Goal: Task Accomplishment & Management: Complete application form

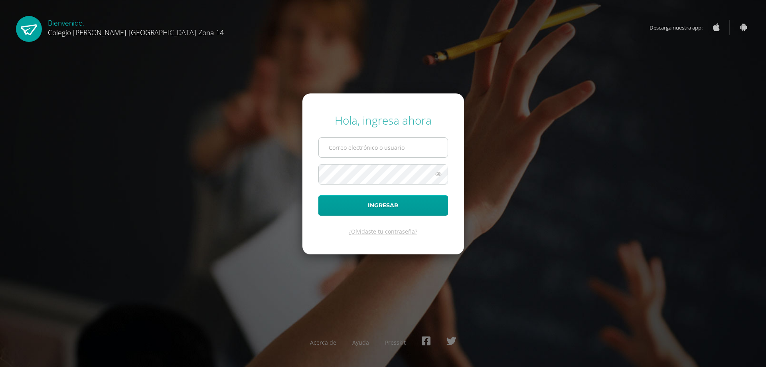
click at [359, 147] on input "text" at bounding box center [383, 148] width 129 height 20
type input "sdocente14@colegioselshaddai.edu.gt"
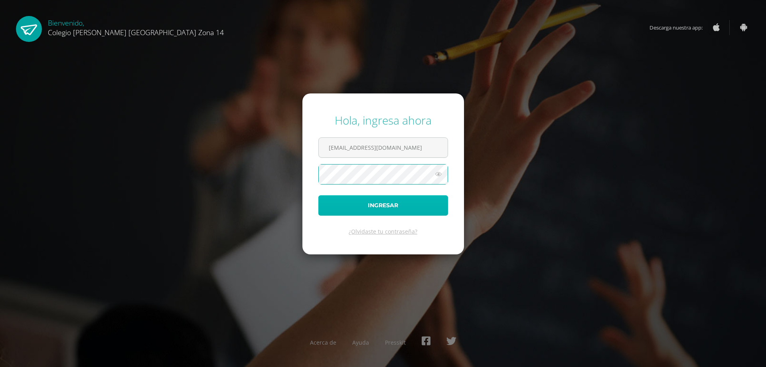
click at [350, 211] on button "Ingresar" at bounding box center [383, 205] width 130 height 20
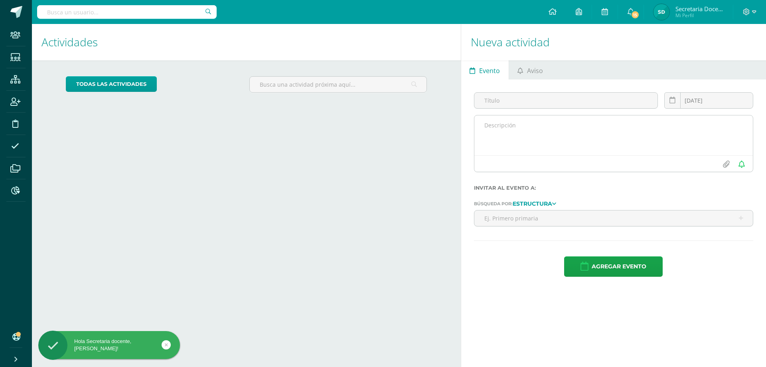
click at [509, 123] on textarea at bounding box center [613, 135] width 278 height 40
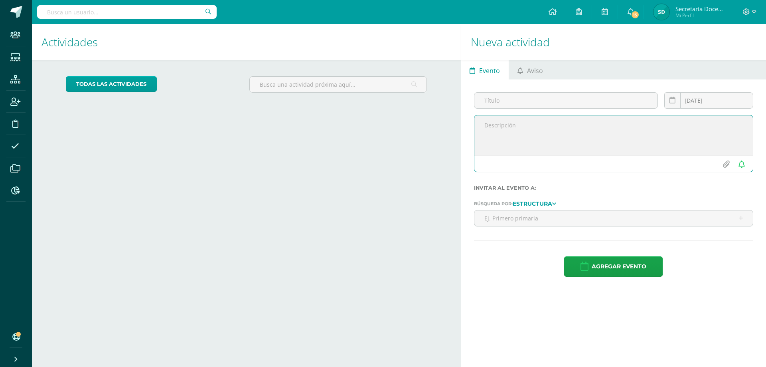
click at [496, 136] on textarea at bounding box center [613, 135] width 278 height 40
paste textarea "Estimados padres de familia: Esperamos que se encuentren muy bien, deseandoles …"
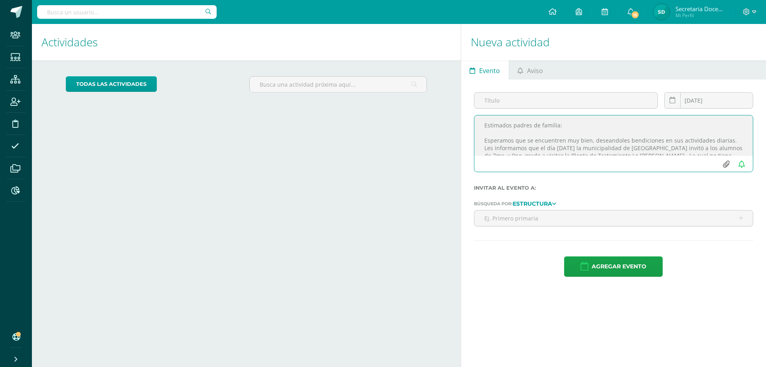
type textarea "Estimados padres de familia: Esperamos que se encuentren muy bien, deseandoles …"
click at [726, 160] on input "file" at bounding box center [727, 163] width 16 height 15
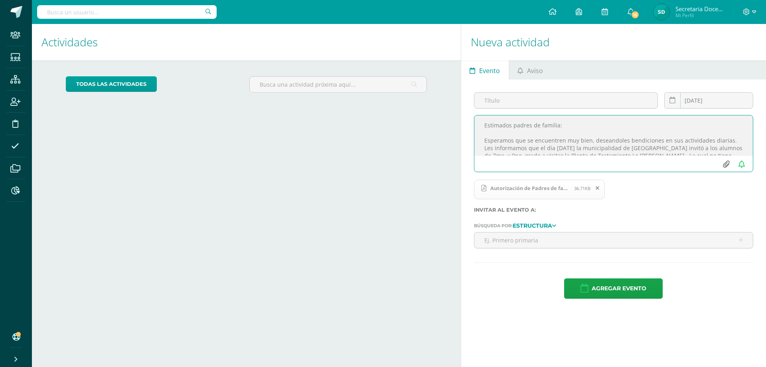
click at [725, 167] on input "file" at bounding box center [727, 163] width 16 height 15
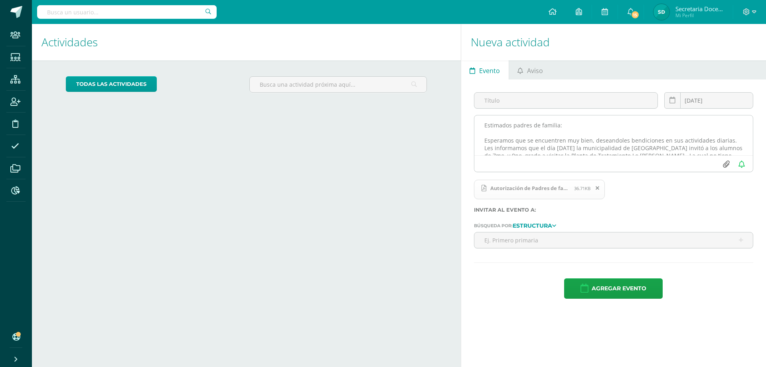
type input "C:\fakepath\Recomendaciones Municipalidad.pdf"
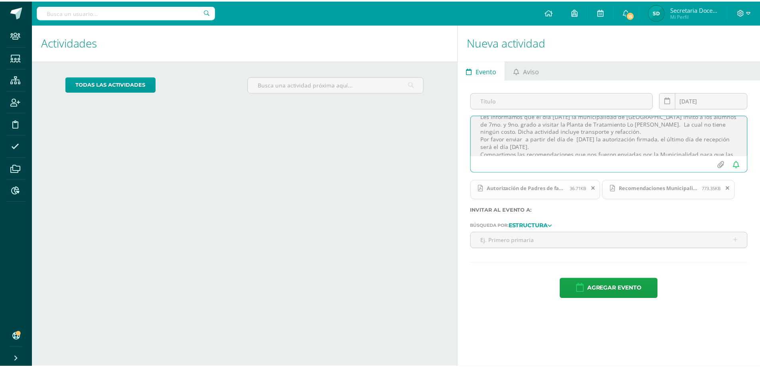
scroll to position [46, 0]
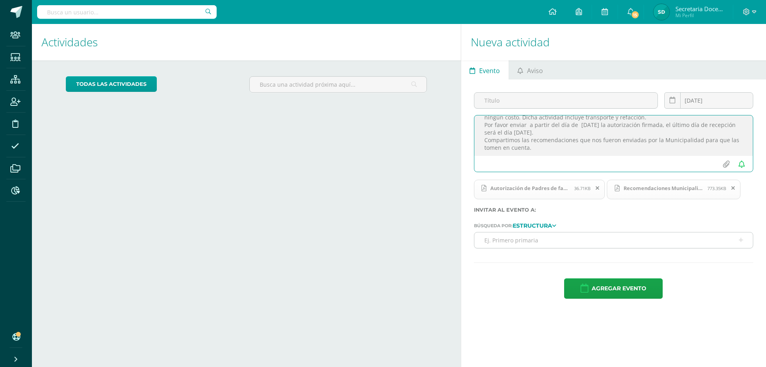
click at [505, 239] on input "text" at bounding box center [613, 240] width 278 height 16
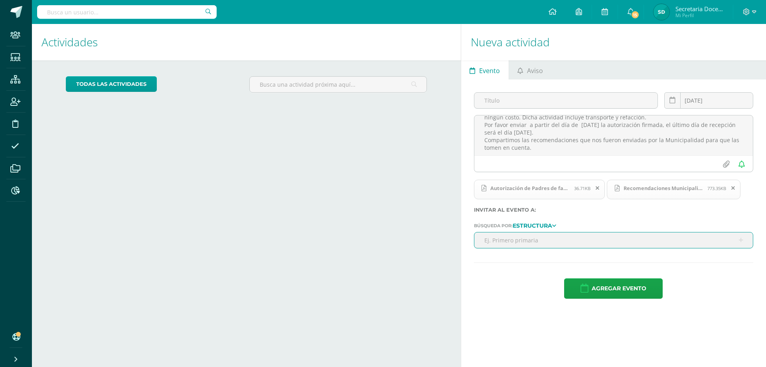
click at [552, 225] on strong "Estructura" at bounding box center [532, 224] width 39 height 7
click at [550, 246] on link "Estructura" at bounding box center [536, 246] width 53 height 12
click at [541, 241] on input "text" at bounding box center [613, 240] width 278 height 16
type input "s"
type input "septimo"
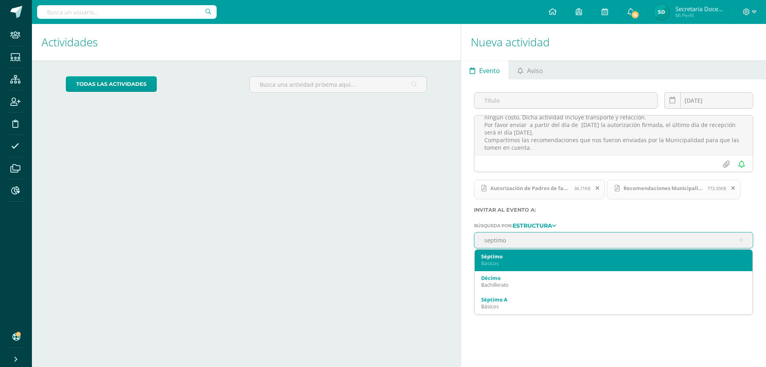
click at [533, 259] on div "Séptimo" at bounding box center [613, 256] width 265 height 7
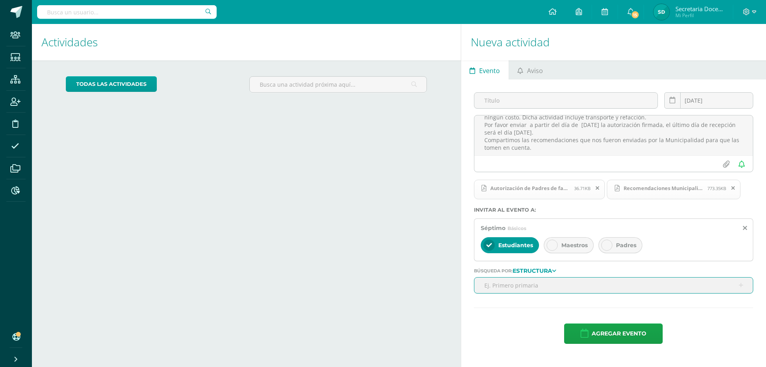
click at [531, 288] on input "text" at bounding box center [613, 285] width 278 height 16
type input "noveno"
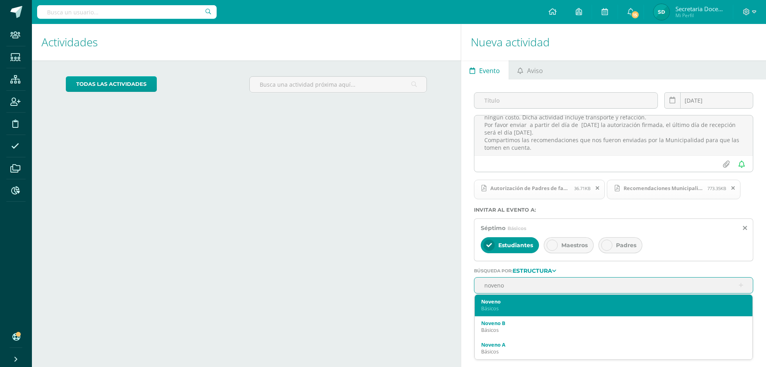
click at [521, 305] on div "Básicos" at bounding box center [613, 308] width 265 height 7
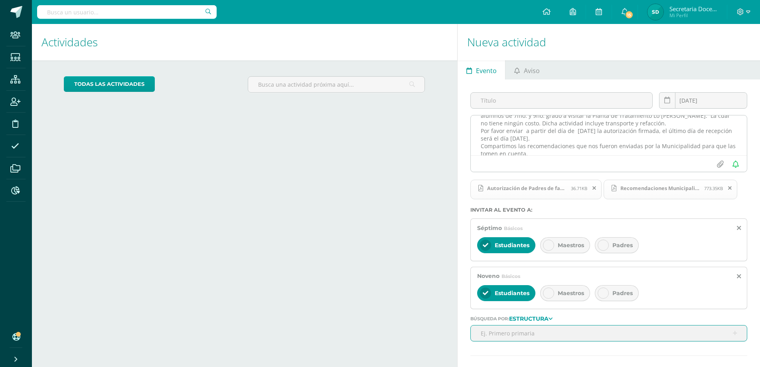
scroll to position [0, 0]
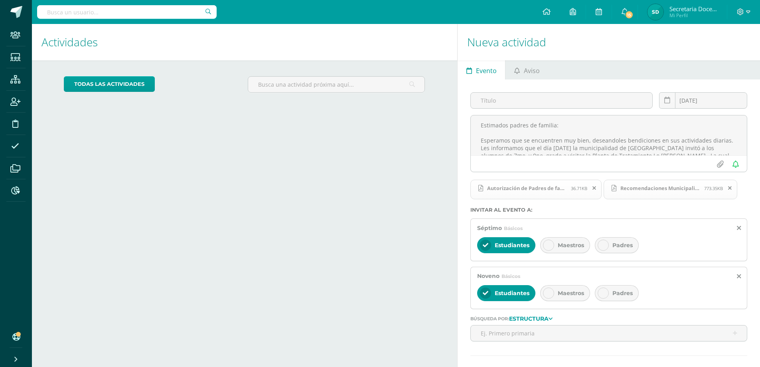
drag, startPoint x: 553, startPoint y: 249, endPoint x: 571, endPoint y: 244, distance: 18.2
click at [554, 249] on div "Maestros" at bounding box center [565, 245] width 50 height 16
click at [604, 238] on div "Padres" at bounding box center [617, 245] width 44 height 16
click at [551, 290] on icon at bounding box center [549, 293] width 6 height 6
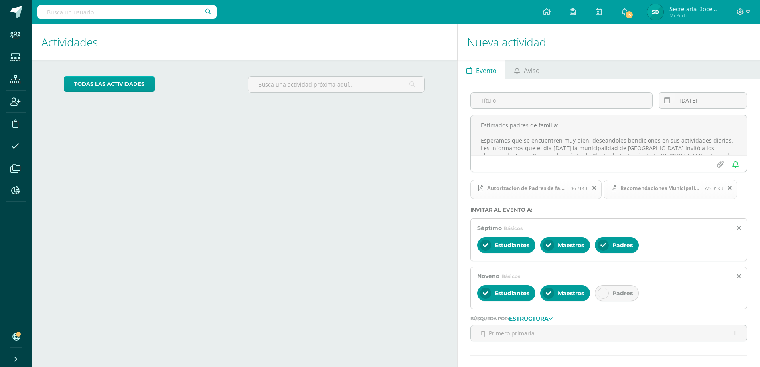
click at [602, 290] on div at bounding box center [603, 292] width 11 height 11
click at [501, 103] on input "text" at bounding box center [562, 101] width 182 height 16
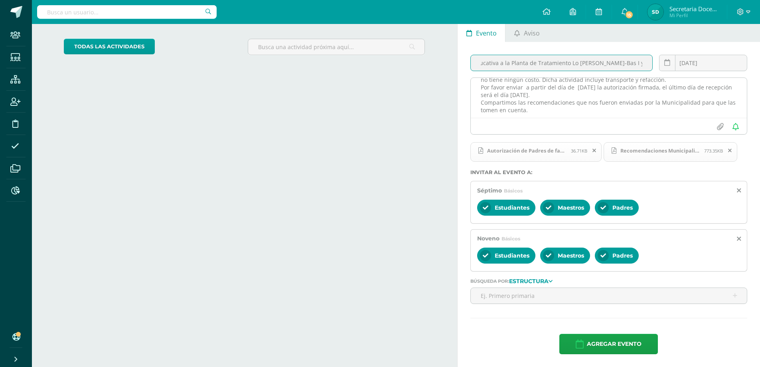
scroll to position [6, 0]
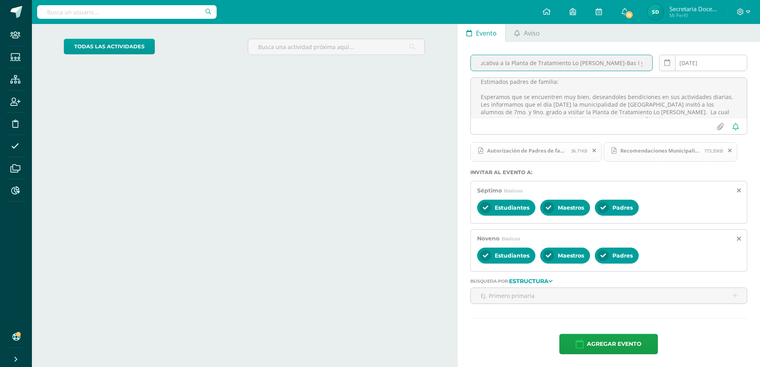
type input "Visita Educativa a la Planta de Tratamiento Lo [PERSON_NAME]-Bas I y Bas III (A…"
click at [669, 60] on icon at bounding box center [667, 62] width 6 height 7
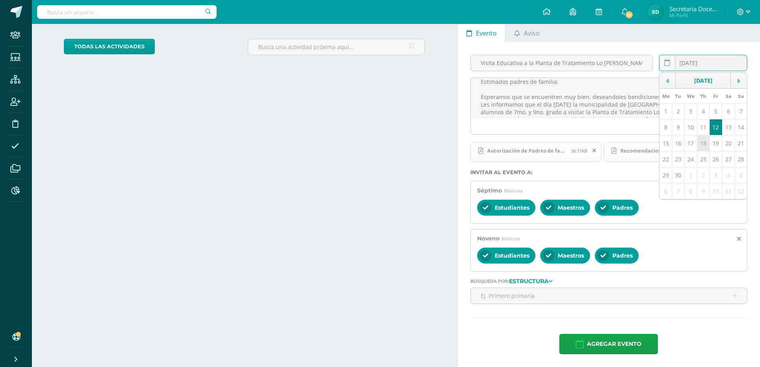
click at [703, 142] on td "18" at bounding box center [703, 143] width 12 height 16
type input "[DATE]"
click at [553, 280] on icon at bounding box center [551, 281] width 4 height 6
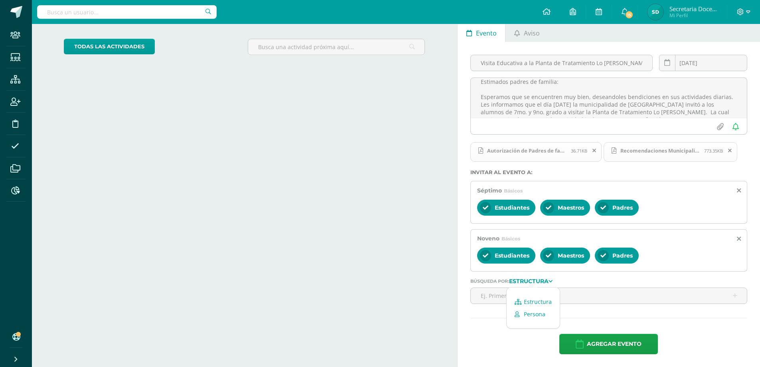
click at [534, 311] on link "Persona" at bounding box center [533, 314] width 53 height 12
click at [526, 296] on input "text" at bounding box center [609, 296] width 276 height 16
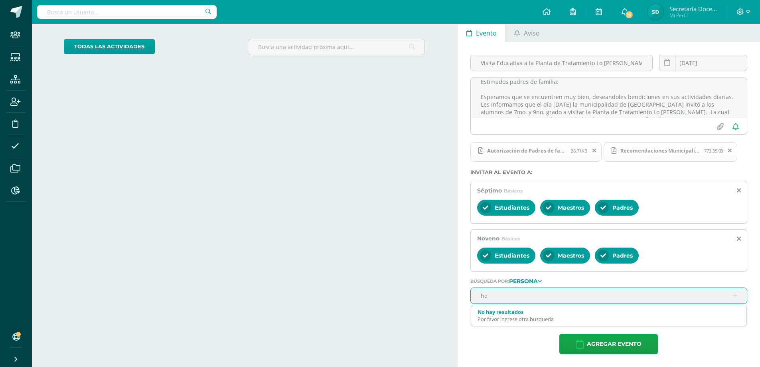
type input "hei"
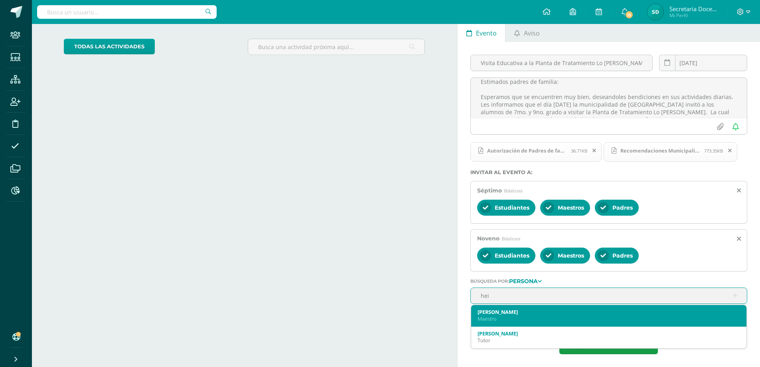
click at [521, 312] on div "[PERSON_NAME]" at bounding box center [609, 311] width 263 height 7
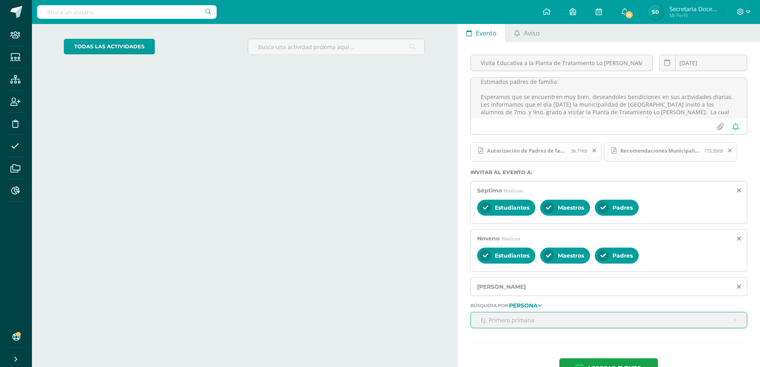
click at [524, 319] on input "text" at bounding box center [609, 320] width 276 height 16
type input "[PERSON_NAME]"
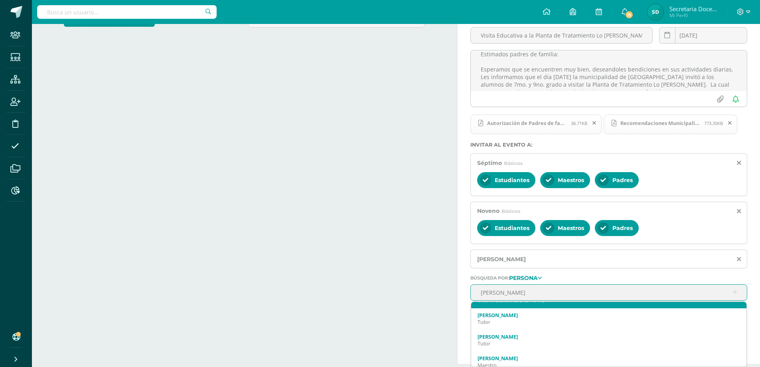
scroll to position [120, 0]
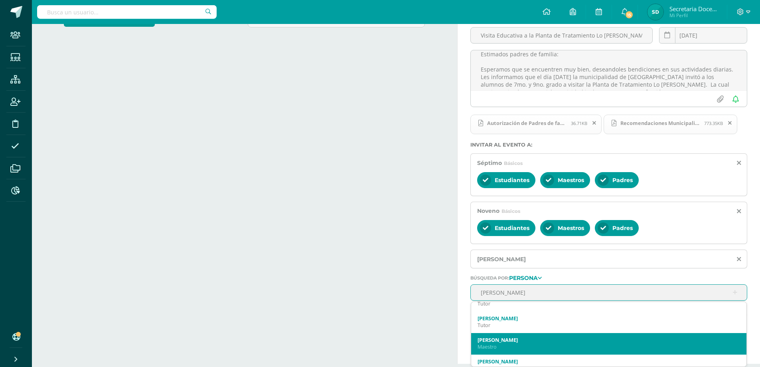
click at [545, 342] on div "[PERSON_NAME]" at bounding box center [609, 339] width 263 height 7
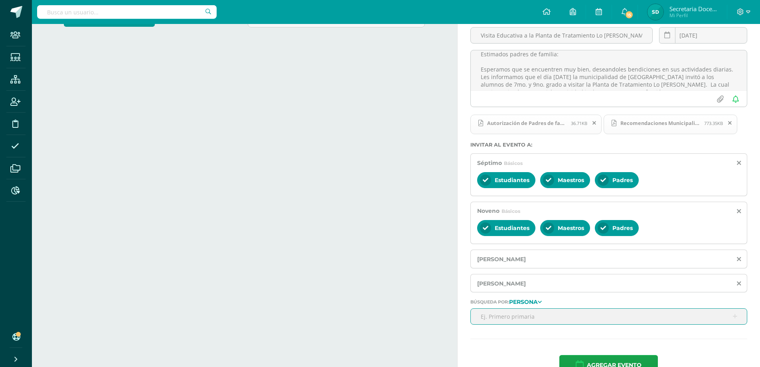
click at [525, 321] on input "text" at bounding box center [609, 316] width 276 height 16
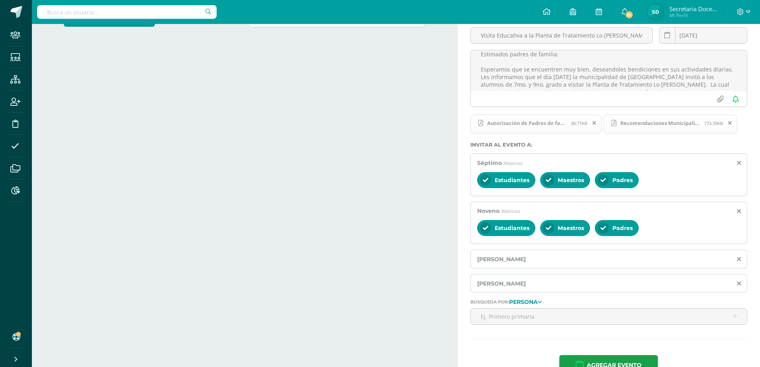
click at [542, 302] on icon at bounding box center [540, 301] width 4 height 6
click at [535, 335] on link "Persona" at bounding box center [528, 334] width 53 height 12
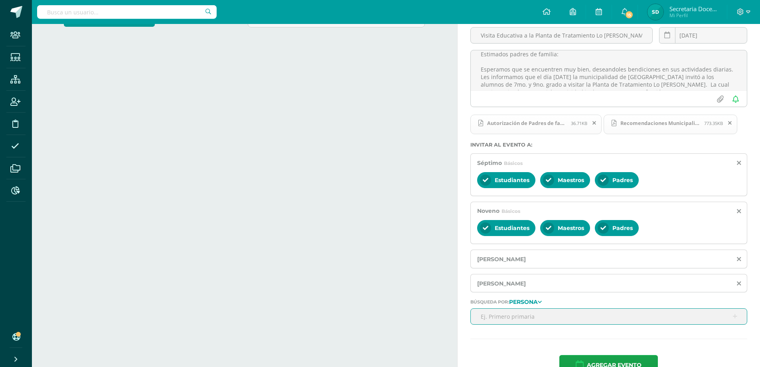
click at [531, 313] on input "text" at bounding box center [609, 316] width 276 height 16
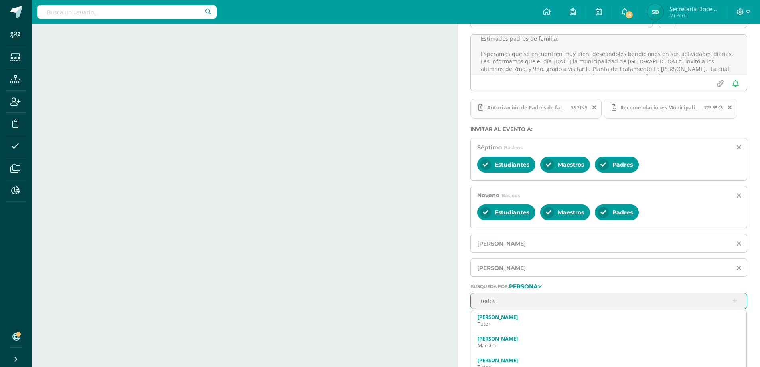
scroll to position [89, 0]
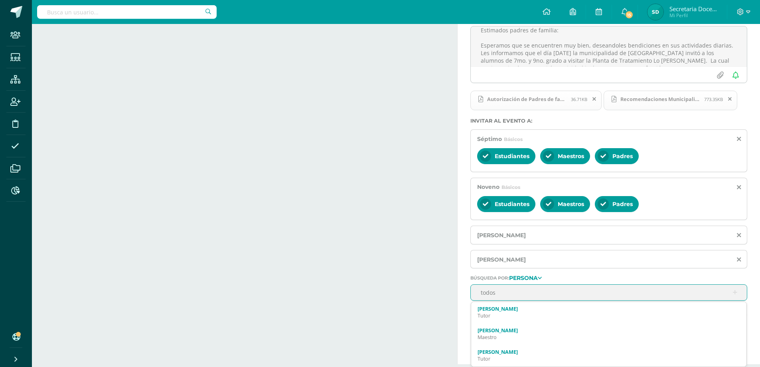
drag, startPoint x: 502, startPoint y: 295, endPoint x: 476, endPoint y: 292, distance: 26.9
click at [476, 292] on input "todos" at bounding box center [609, 292] width 276 height 16
type input "hei"
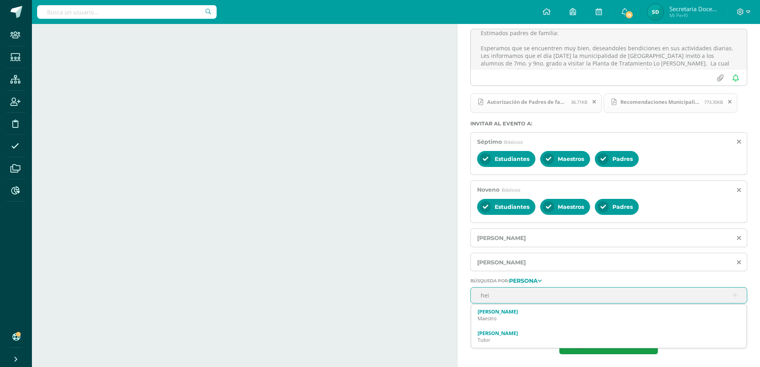
scroll to position [86, 0]
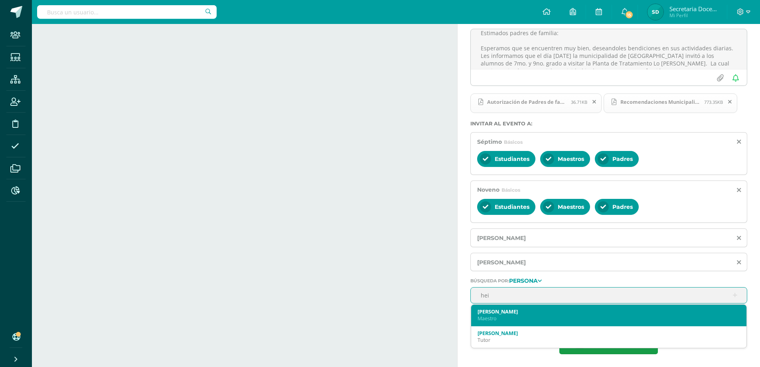
click at [496, 312] on div "[PERSON_NAME]" at bounding box center [609, 311] width 263 height 7
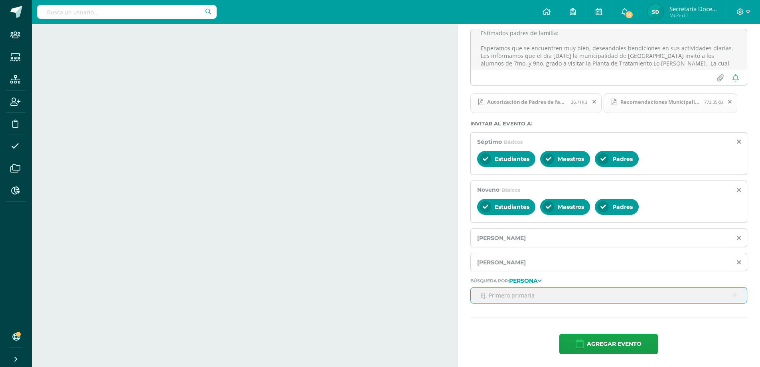
click at [494, 292] on input "text" at bounding box center [609, 295] width 276 height 16
type input "[PERSON_NAME]"
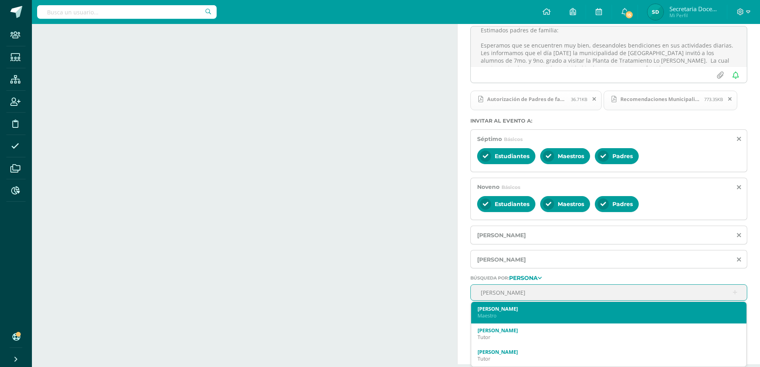
click at [510, 316] on div "Maestro" at bounding box center [609, 315] width 263 height 7
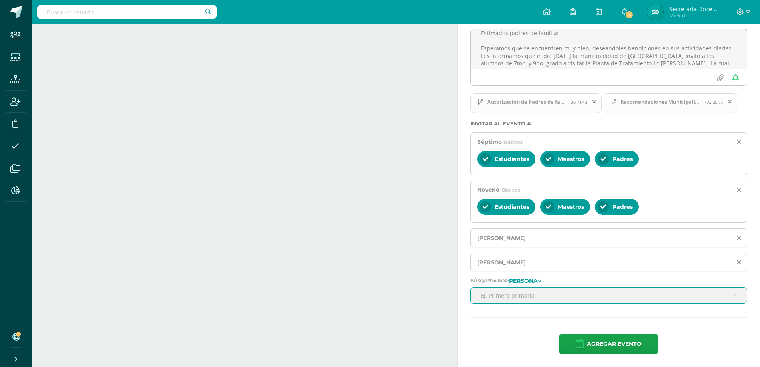
click at [501, 294] on input "text" at bounding box center [609, 295] width 276 height 16
type input "asis"
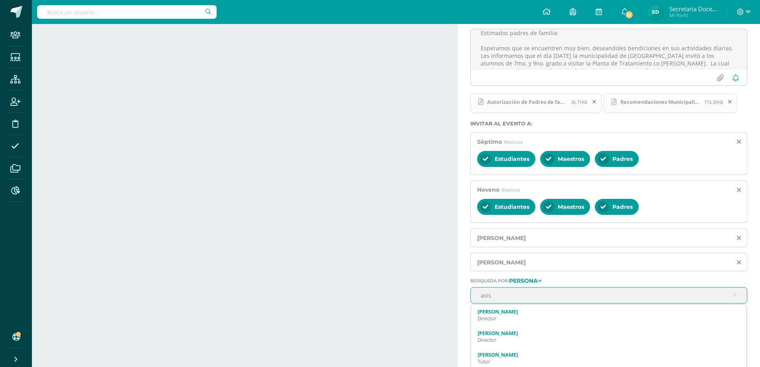
scroll to position [89, 0]
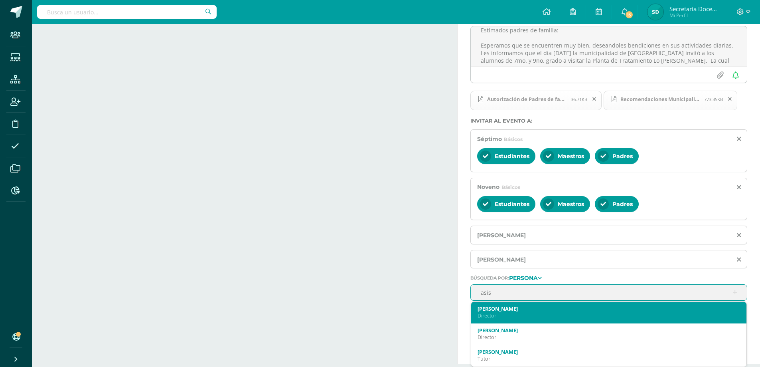
click at [511, 314] on div "Director" at bounding box center [609, 315] width 263 height 7
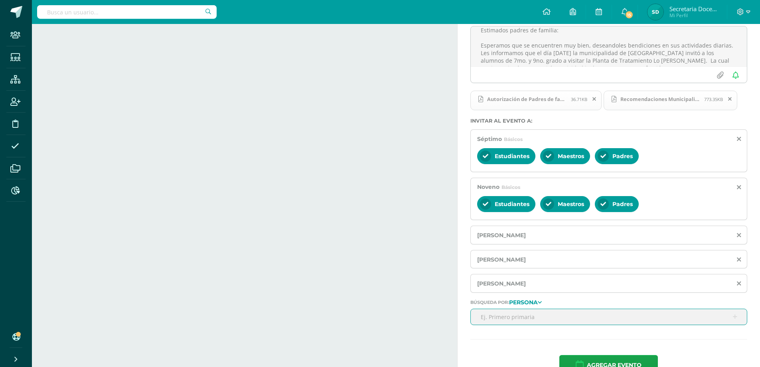
click at [492, 316] on input "text" at bounding box center [609, 317] width 276 height 16
type input "susy"
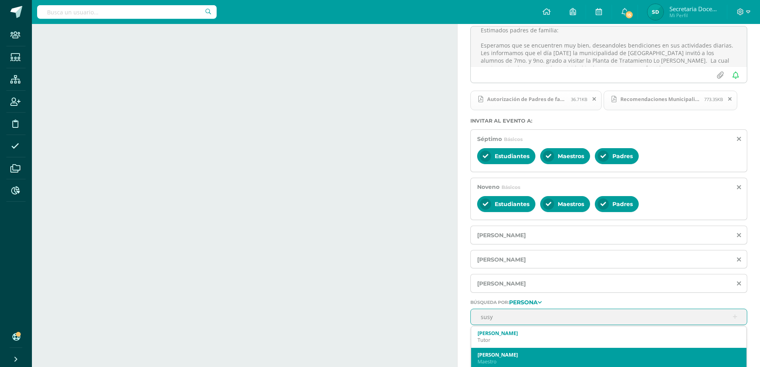
click at [507, 357] on div "[PERSON_NAME]" at bounding box center [609, 358] width 263 height 20
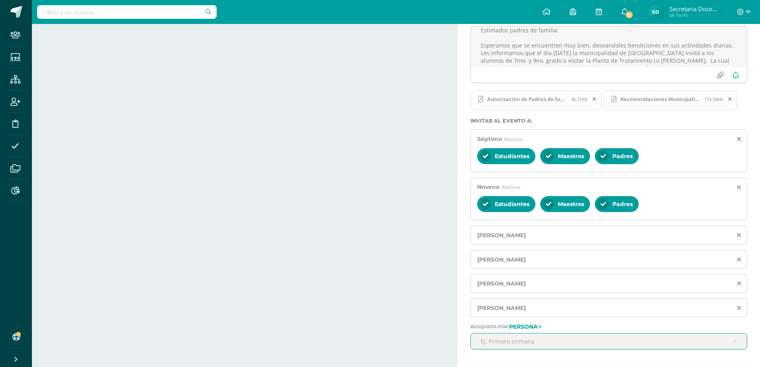
click at [523, 344] on input "text" at bounding box center [609, 341] width 276 height 16
type input "[PERSON_NAME]"
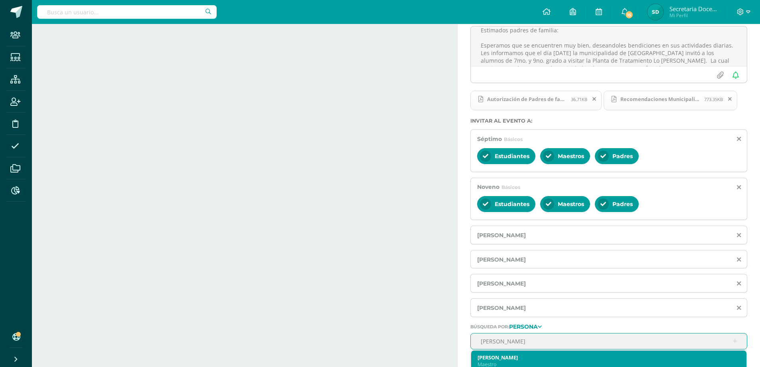
click at [516, 365] on div "Maestro" at bounding box center [609, 364] width 263 height 7
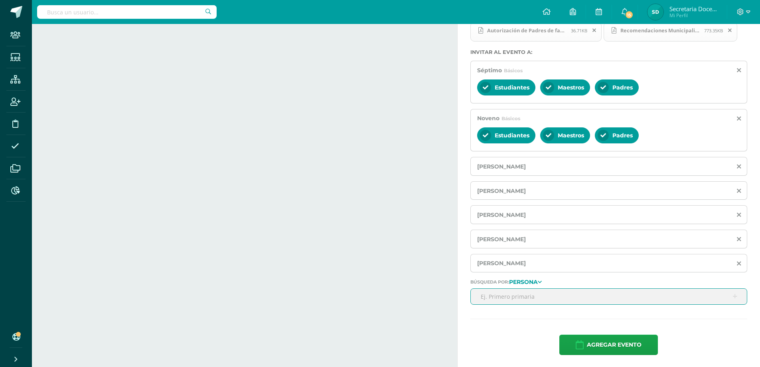
scroll to position [158, 0]
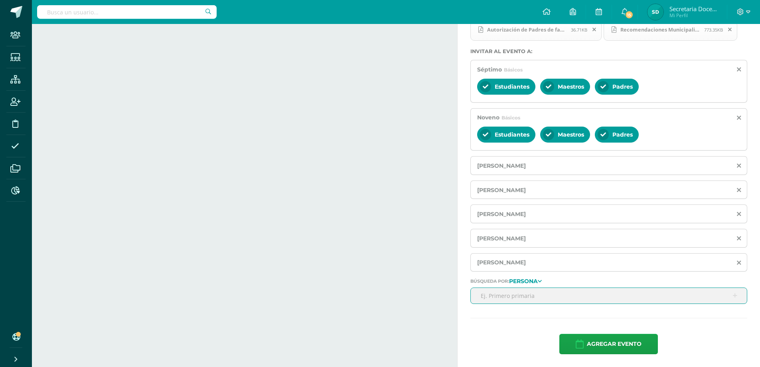
click at [542, 298] on input "text" at bounding box center [609, 296] width 276 height 16
type input "[PERSON_NAME]"
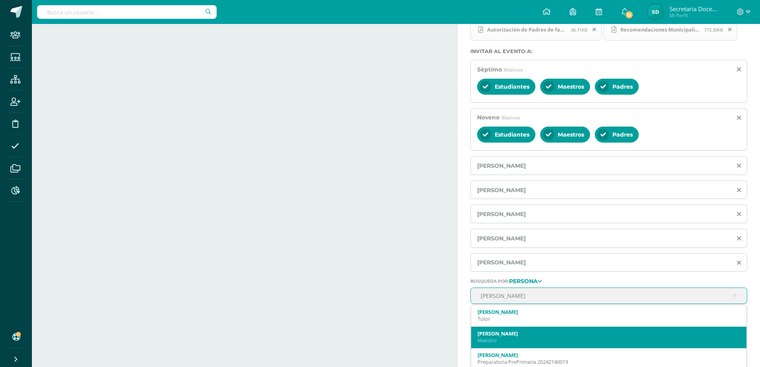
click at [524, 328] on div "[PERSON_NAME]" at bounding box center [609, 336] width 263 height 20
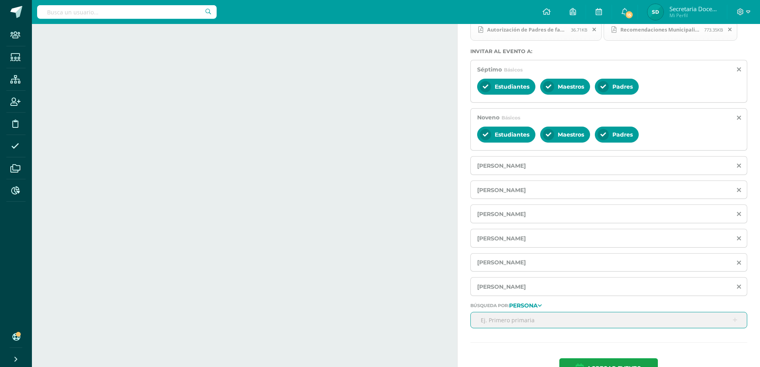
click at [505, 318] on input "text" at bounding box center [609, 320] width 276 height 16
type input "sdocente"
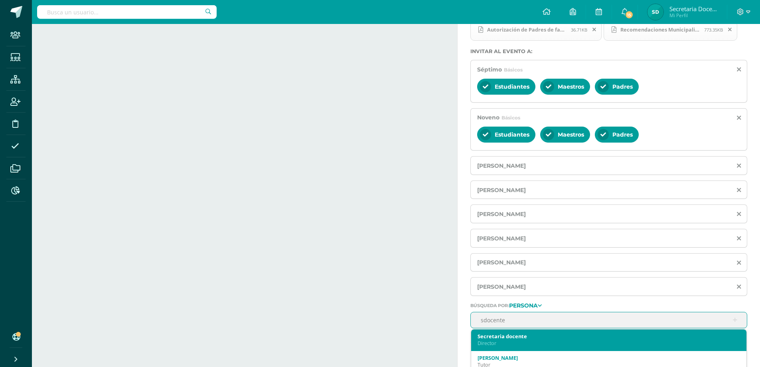
click at [529, 334] on div "Secretaria docente" at bounding box center [609, 335] width 263 height 7
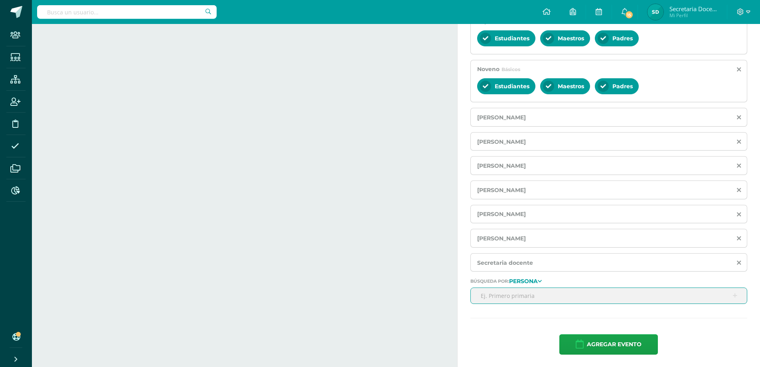
scroll to position [207, 0]
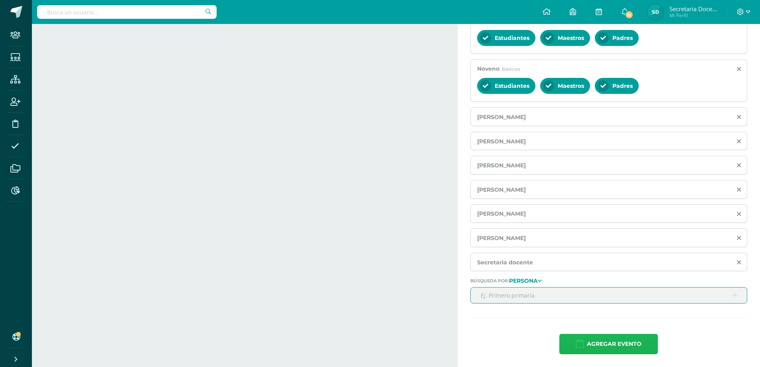
click at [625, 352] on span "Agregar evento" at bounding box center [614, 344] width 55 height 20
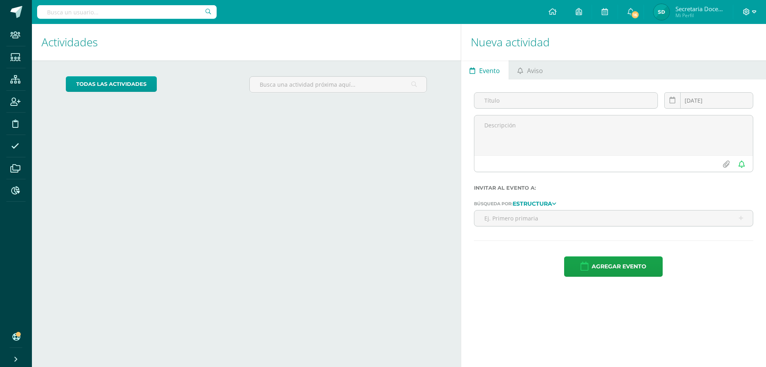
click at [744, 14] on icon at bounding box center [746, 11] width 7 height 7
click at [723, 59] on link "Cerrar sesión" at bounding box center [724, 55] width 63 height 12
